Goal: Book appointment/travel/reservation

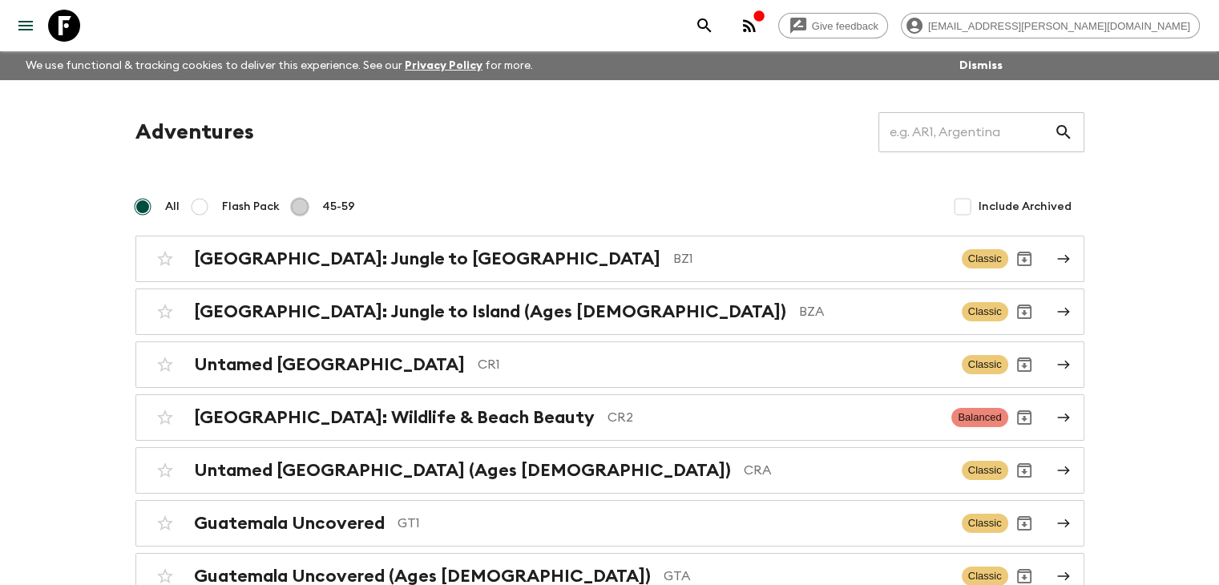
click at [296, 208] on input "45-59" at bounding box center [299, 206] width 19 height 19
radio input "true"
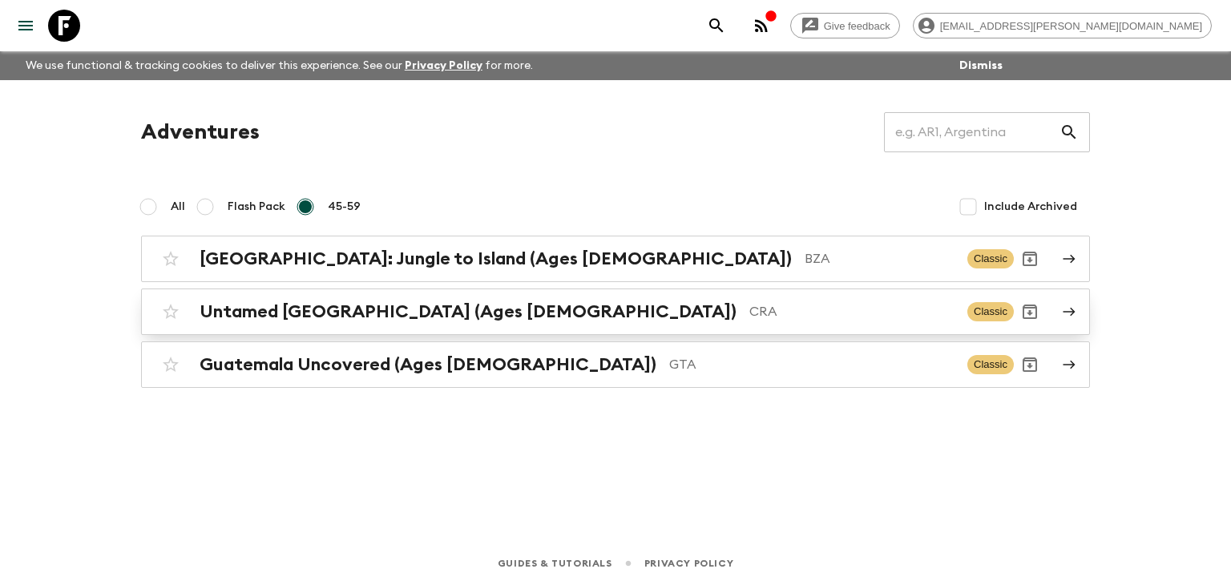
click at [389, 318] on h2 "Untamed Costa Rica (Ages 45-59)" at bounding box center [468, 311] width 537 height 21
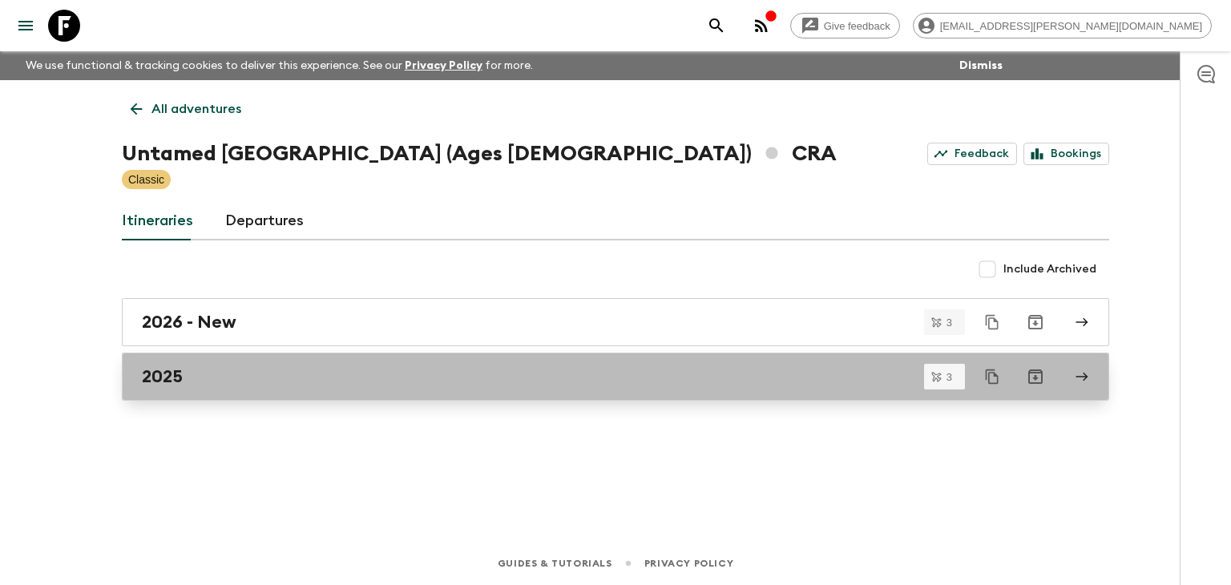
click at [212, 370] on div "2025" at bounding box center [600, 376] width 917 height 21
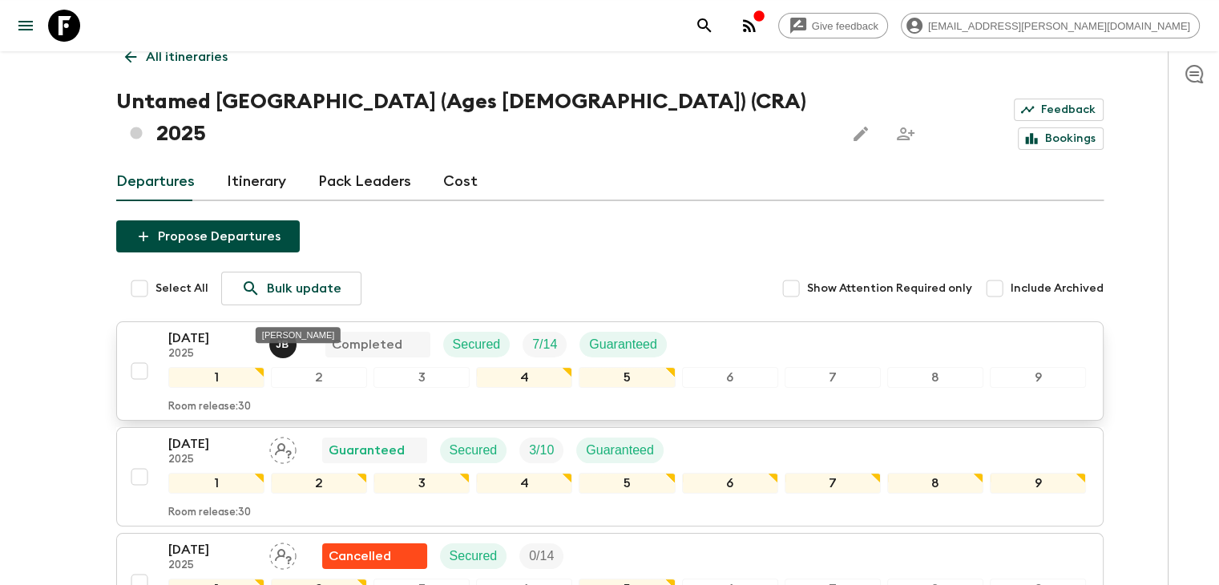
scroll to position [80, 0]
